Goal: Complete application form

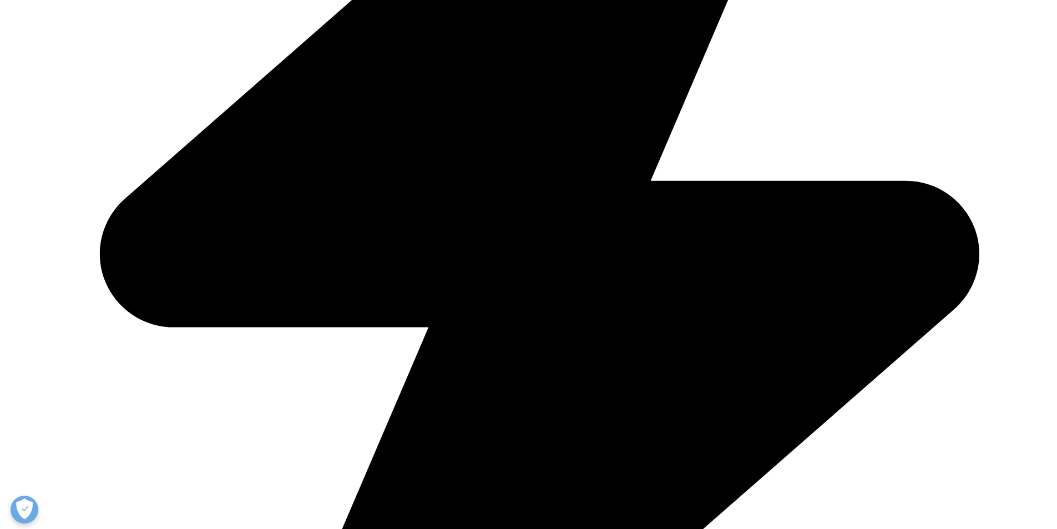
scroll to position [389, 0]
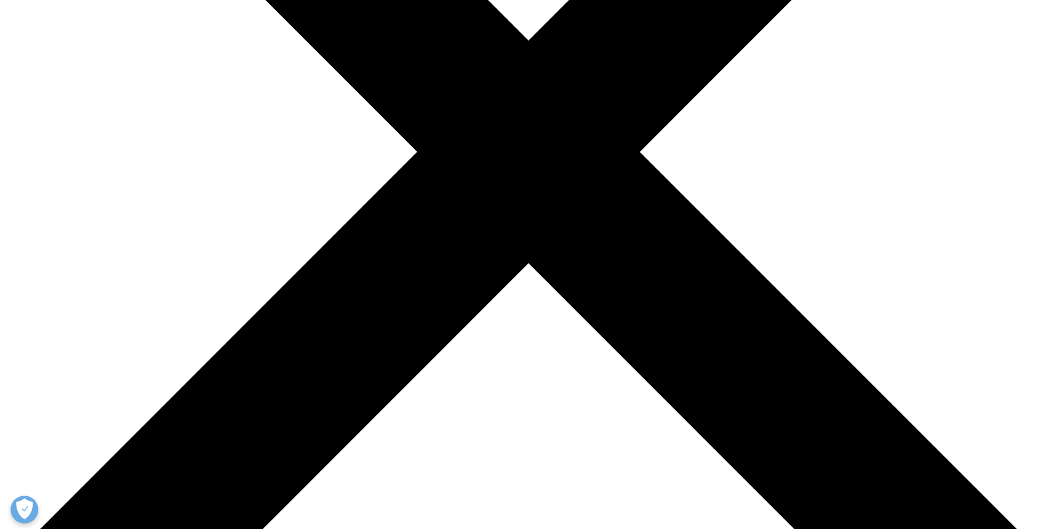
type input "[PERSON_NAME]"
type input "[EMAIL_ADDRESS][DOMAIN_NAME]"
type input "Triangle Insights Group"
select select "[GEOGRAPHIC_DATA]"
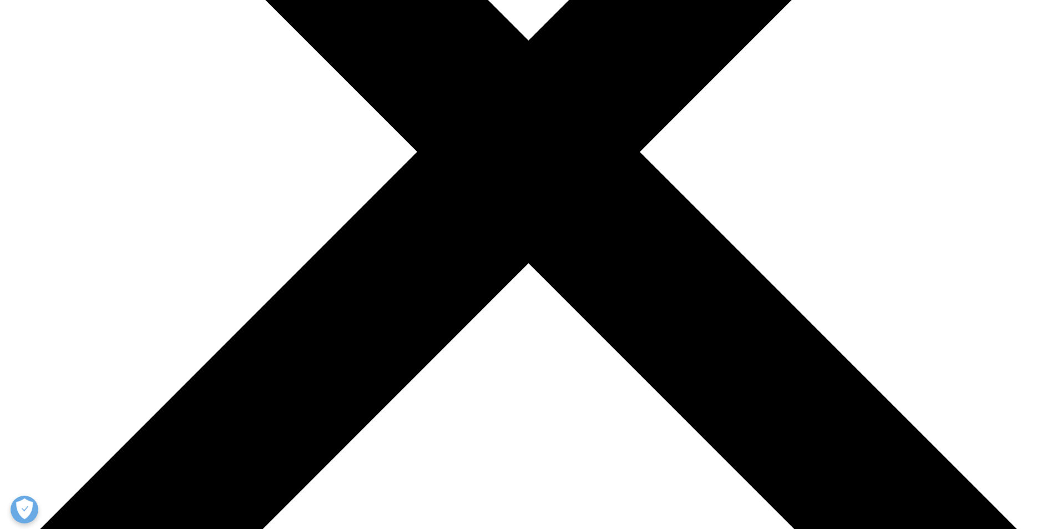
drag, startPoint x: 375, startPoint y: 338, endPoint x: 377, endPoint y: 333, distance: 5.7
type input "Consultant"
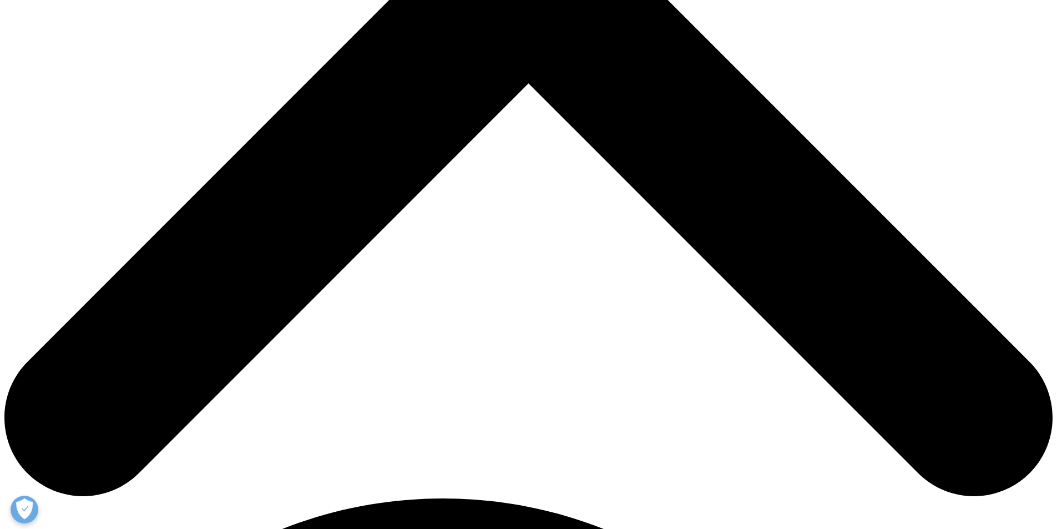
scroll to position [666, 0]
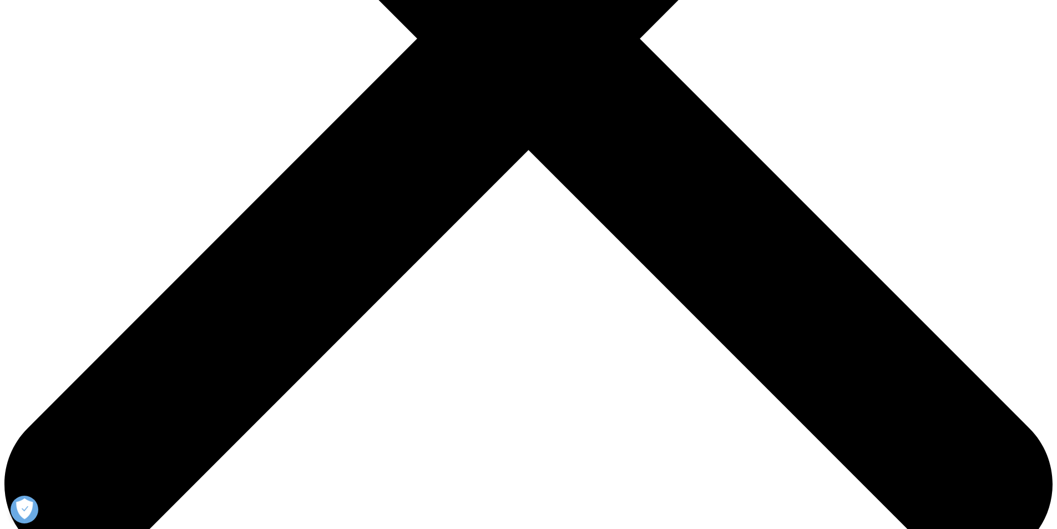
scroll to position [224, 0]
